Goal: Task Accomplishment & Management: Use online tool/utility

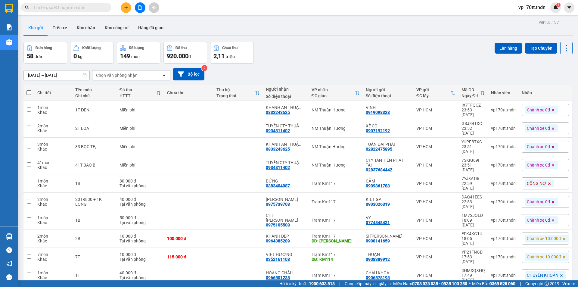
scroll to position [28, 0]
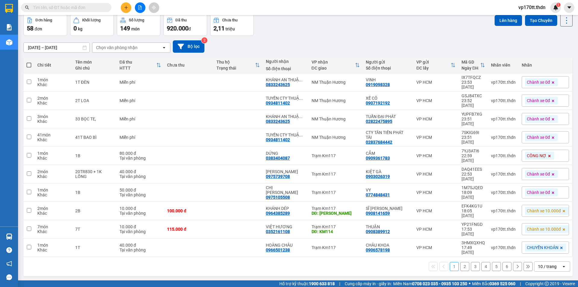
click at [554, 262] on div "10 / trang" at bounding box center [547, 267] width 27 height 10
click at [551, 228] on span "100 / trang" at bounding box center [545, 226] width 22 height 6
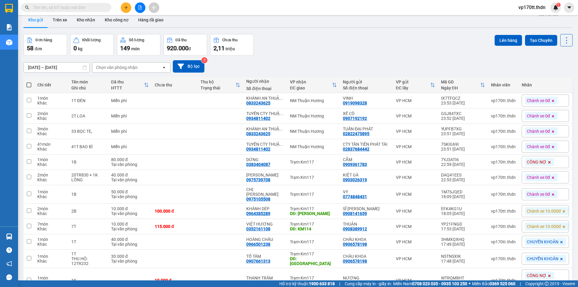
scroll to position [0, 0]
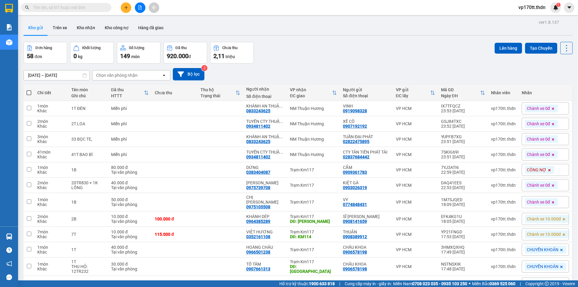
click at [30, 93] on span at bounding box center [28, 92] width 5 height 5
click at [29, 90] on input "checkbox" at bounding box center [29, 90] width 0 height 0
checkbox input "true"
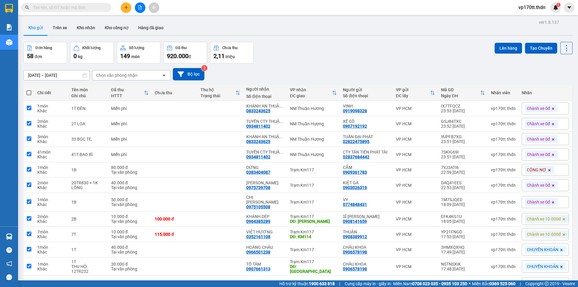
checkbox input "true"
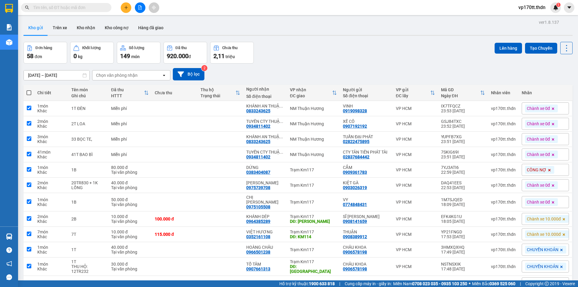
checkbox input "true"
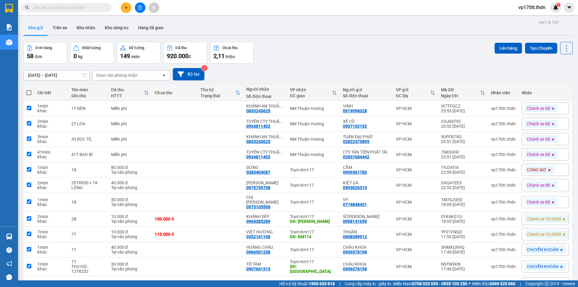
checkbox input "true"
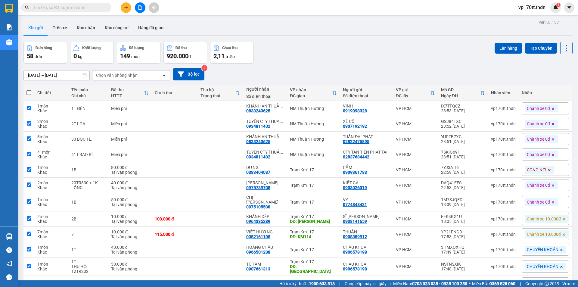
checkbox input "true"
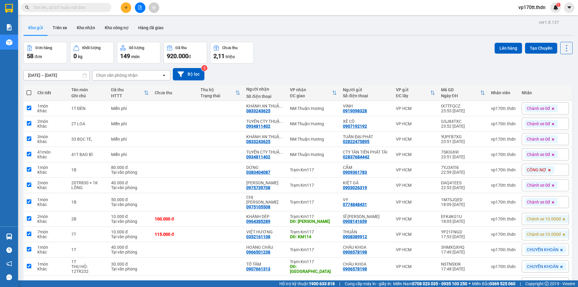
checkbox input "true"
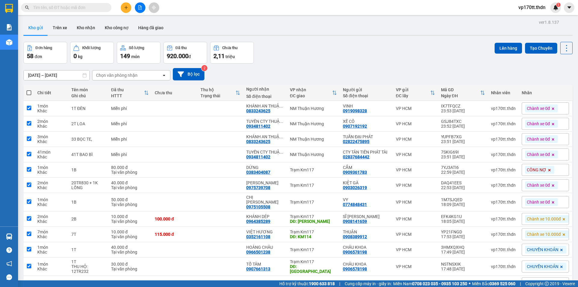
checkbox input "true"
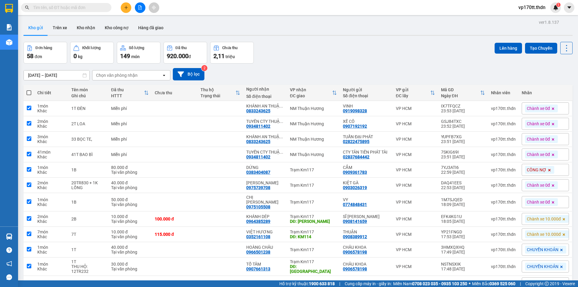
checkbox input "true"
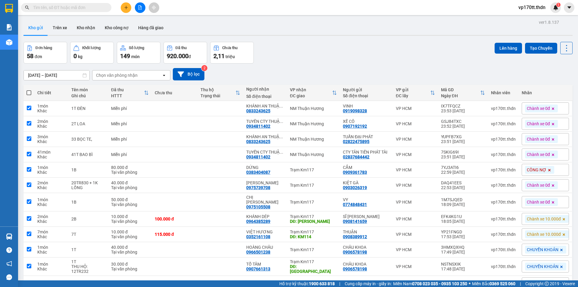
checkbox input "true"
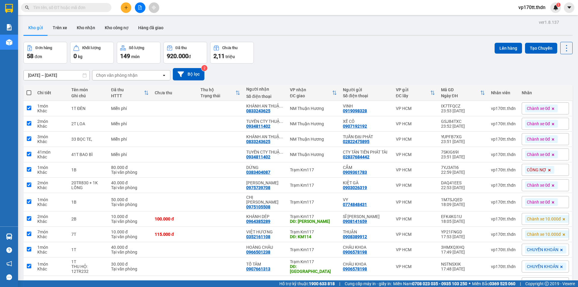
checkbox input "true"
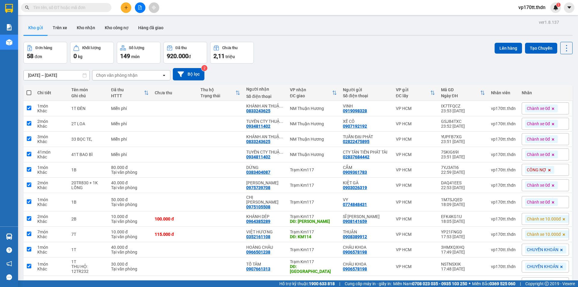
checkbox input "true"
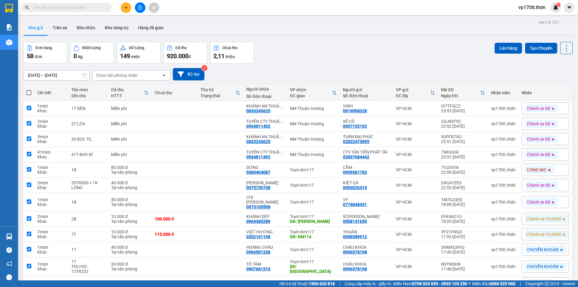
checkbox input "true"
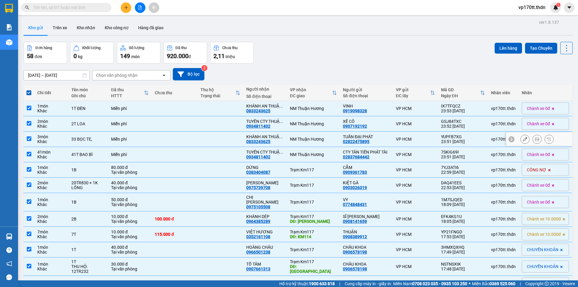
click at [521, 140] on button at bounding box center [525, 139] width 8 height 11
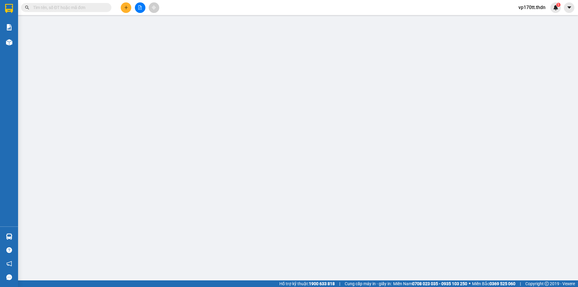
type input "02822475895"
type input "TUẤN ĐẠI PHÁT"
type input "0833243625"
type input "KHÁNH AN [PERSON_NAME]"
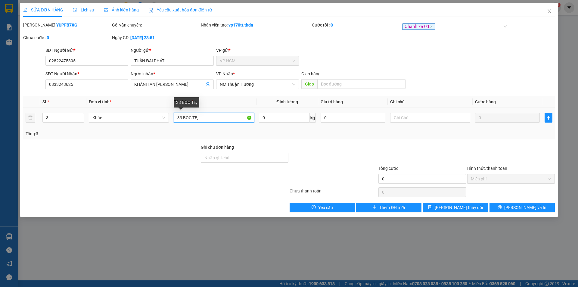
click at [183, 119] on input "33 BỌC TE," at bounding box center [214, 118] width 80 height 10
click at [204, 118] on input "3BỌC TE," at bounding box center [214, 118] width 80 height 10
type input "3BỌC TEM"
click at [54, 117] on input "3" at bounding box center [63, 117] width 41 height 9
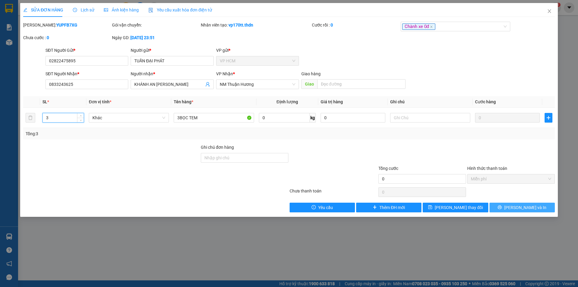
click at [525, 208] on span "[PERSON_NAME] và In" at bounding box center [525, 207] width 42 height 7
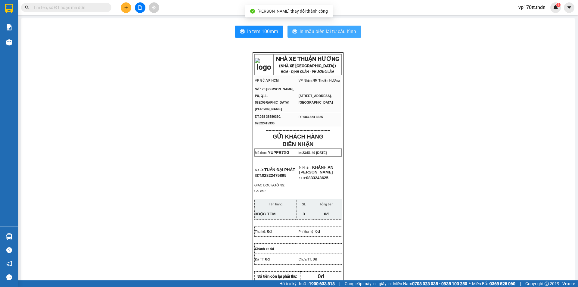
click at [324, 36] on button "In mẫu biên lai tự cấu hình" at bounding box center [324, 32] width 73 height 12
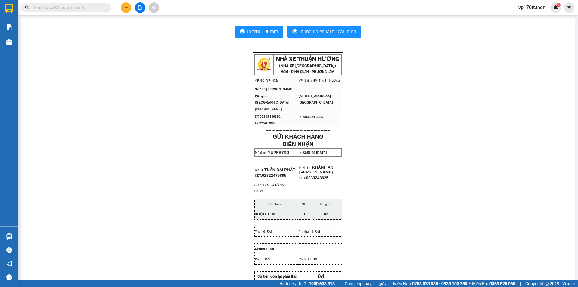
click at [91, 8] on input "text" at bounding box center [68, 7] width 71 height 7
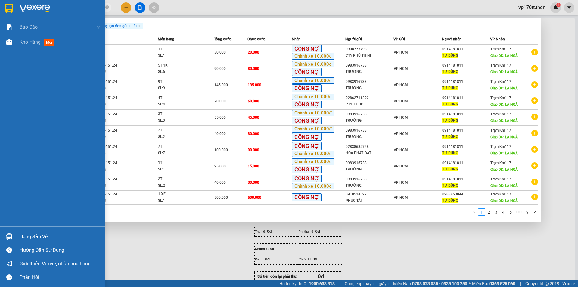
type input "TƯ DŨNG"
click at [12, 8] on img at bounding box center [9, 8] width 8 height 9
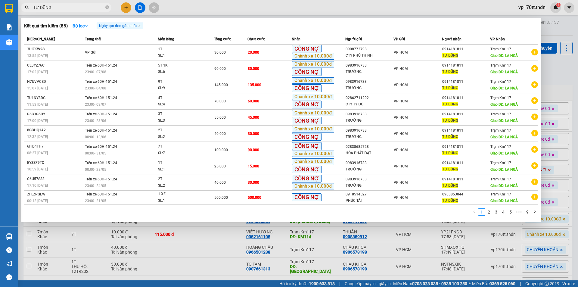
click at [136, 238] on div at bounding box center [289, 143] width 578 height 287
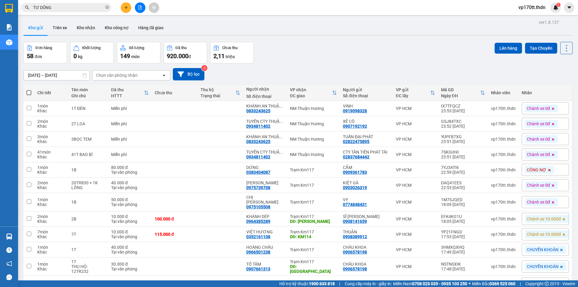
click at [28, 94] on span at bounding box center [28, 92] width 5 height 5
click at [29, 90] on input "checkbox" at bounding box center [29, 90] width 0 height 0
checkbox input "true"
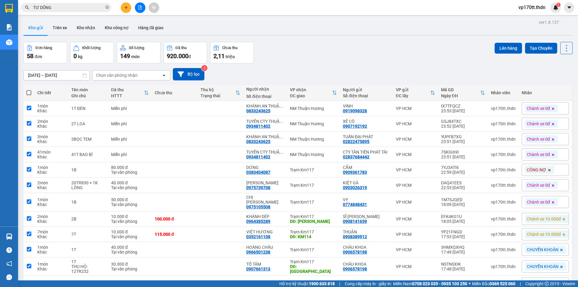
checkbox input "true"
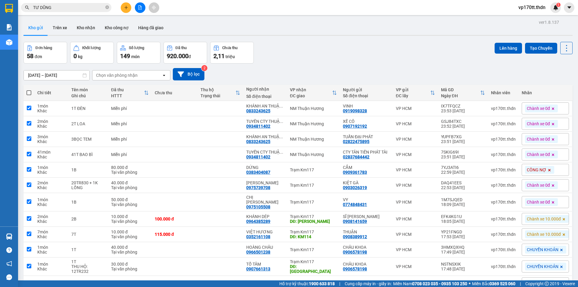
checkbox input "true"
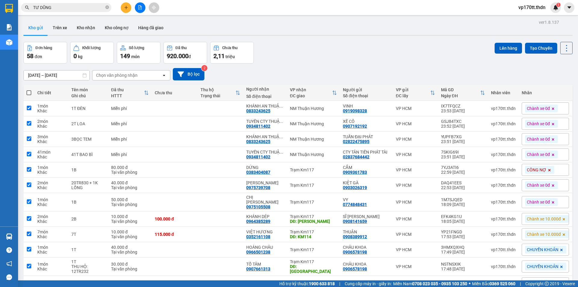
checkbox input "true"
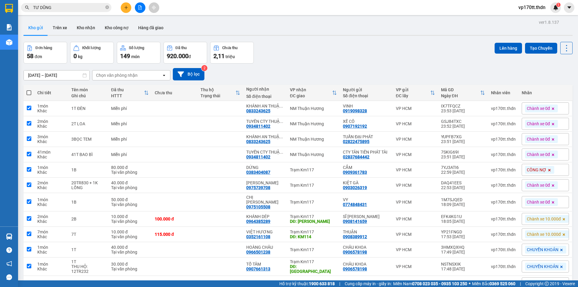
checkbox input "true"
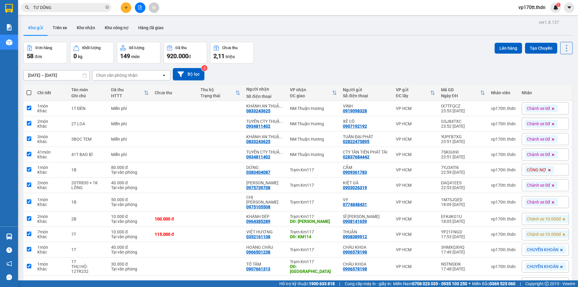
checkbox input "true"
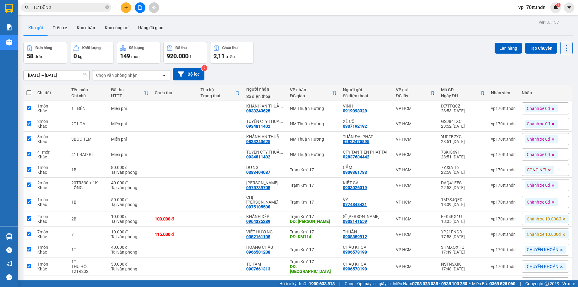
checkbox input "true"
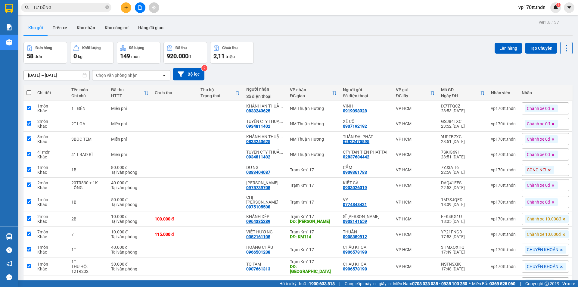
checkbox input "true"
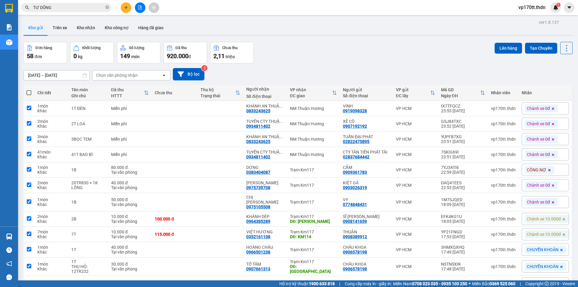
checkbox input "true"
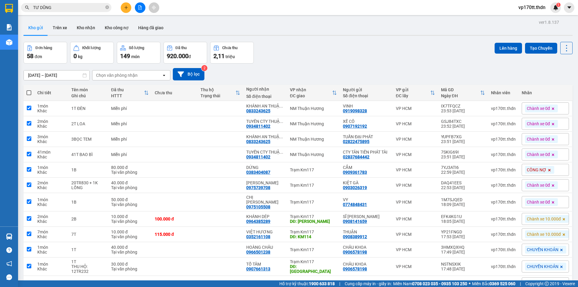
checkbox input "true"
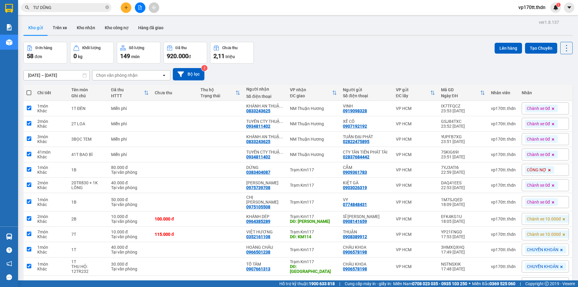
checkbox input "true"
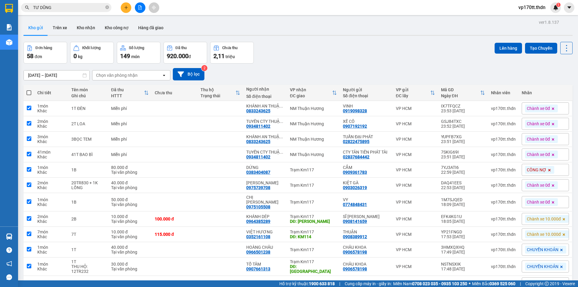
checkbox input "true"
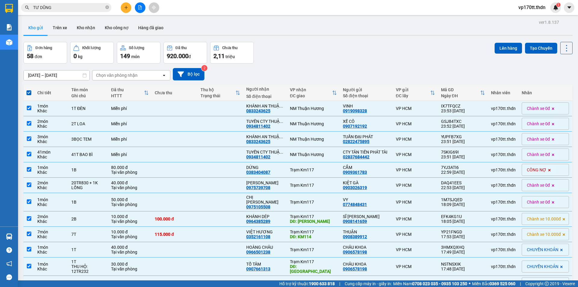
drag, startPoint x: 511, startPoint y: 45, endPoint x: 259, endPoint y: 77, distance: 254.3
click at [511, 46] on button "Lên hàng" at bounding box center [508, 48] width 27 height 11
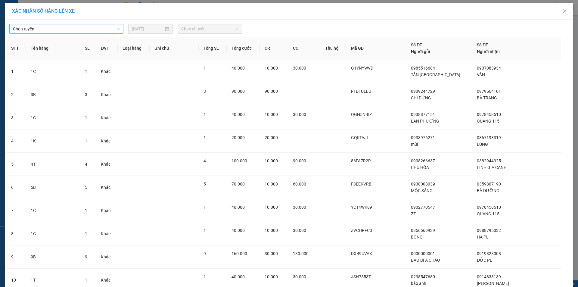
click at [49, 31] on span "Chọn tuyến" at bounding box center [66, 28] width 107 height 9
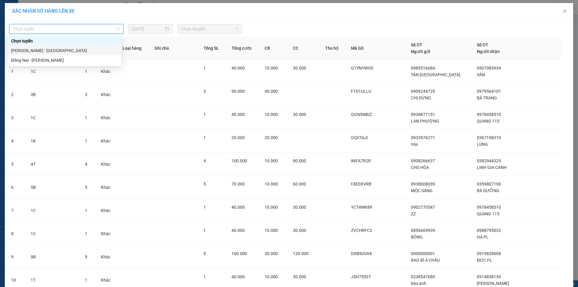
click at [47, 51] on div "[PERSON_NAME] - [GEOGRAPHIC_DATA]" at bounding box center [64, 50] width 107 height 7
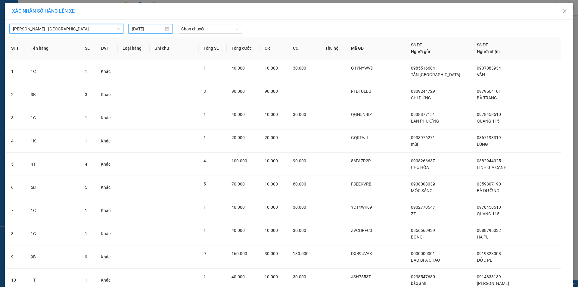
click at [157, 29] on input "[DATE]" at bounding box center [148, 29] width 32 height 7
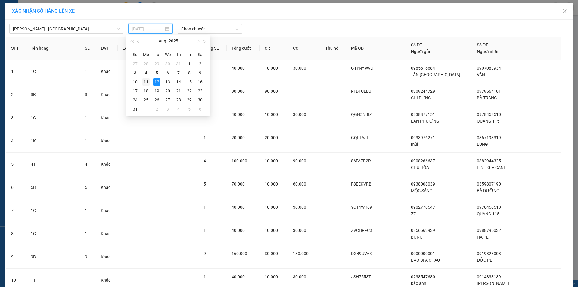
click at [148, 82] on div "11" at bounding box center [145, 81] width 7 height 7
type input "[DATE]"
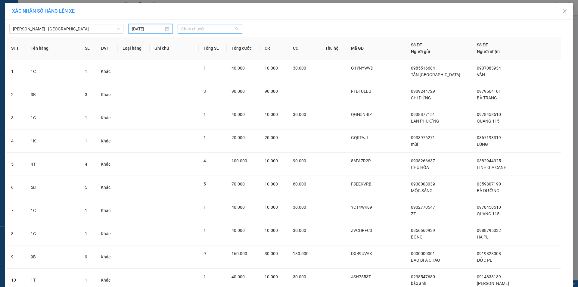
click at [195, 33] on span "Chọn chuyến" at bounding box center [209, 28] width 57 height 9
click at [199, 55] on div "23:00 (TC) - 60H-151.24" at bounding box center [203, 51] width 54 height 10
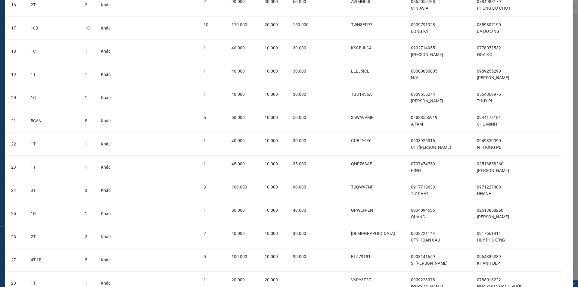
scroll to position [1165, 0]
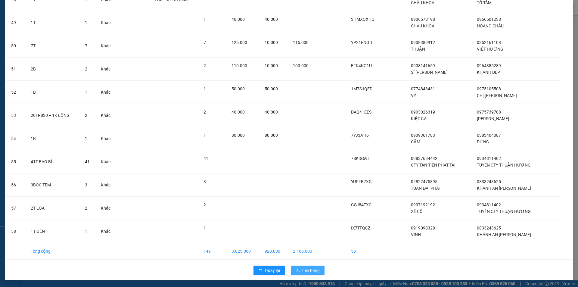
click at [298, 269] on button "Lên hàng" at bounding box center [308, 271] width 34 height 10
